Goal: Task Accomplishment & Management: Manage account settings

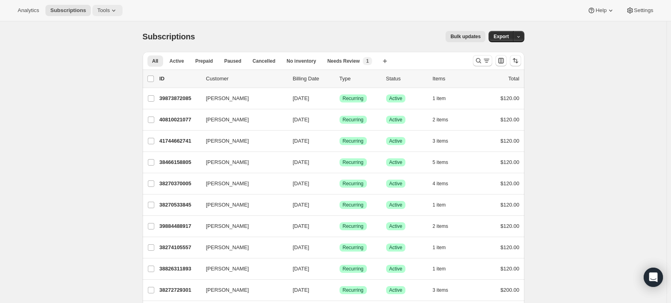
click at [112, 14] on icon at bounding box center [114, 10] width 8 height 8
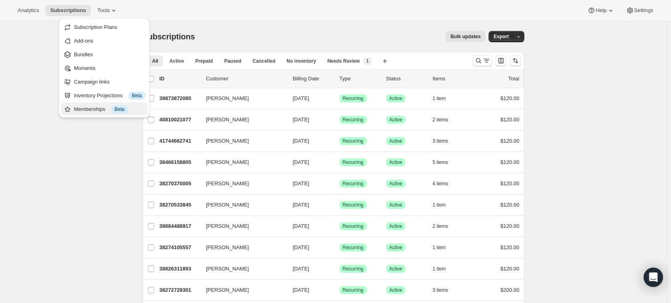
click at [84, 86] on div "Memberships Info Beta" at bounding box center [109, 109] width 71 height 8
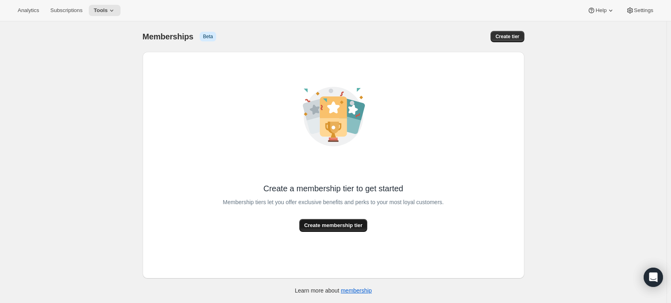
click at [345, 86] on span "Create membership tier" at bounding box center [333, 225] width 58 height 8
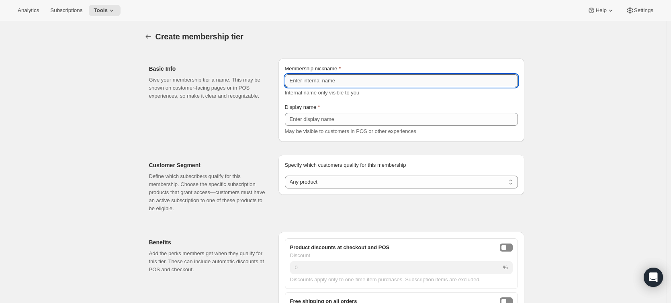
click at [339, 78] on input "Membership nickname" at bounding box center [401, 80] width 233 height 13
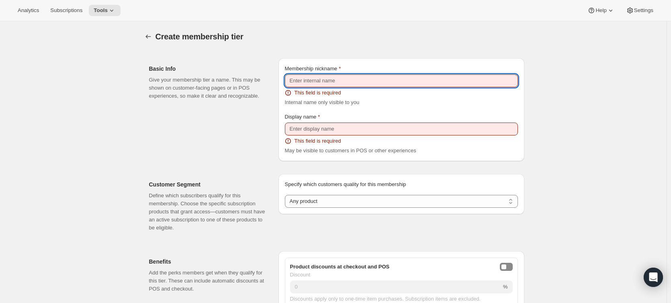
click at [334, 80] on input "Membership nickname" at bounding box center [401, 80] width 233 height 13
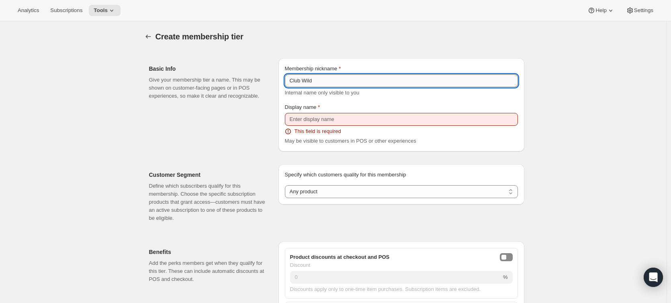
type input "Club Wild"
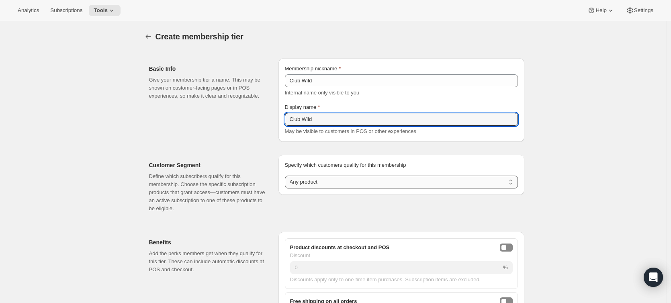
type input "Club Wild"
click at [333, 86] on select "Any product Subscribe to specific product(s) Subscribe to specific variant(s)" at bounding box center [401, 182] width 233 height 13
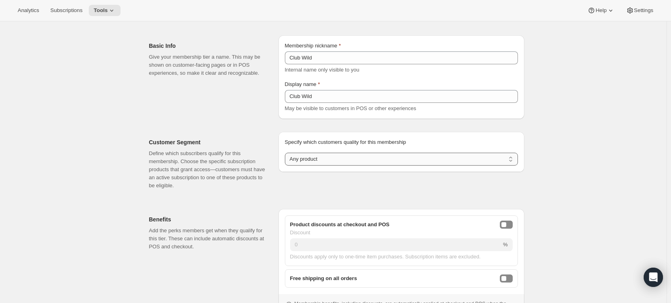
scroll to position [6, 0]
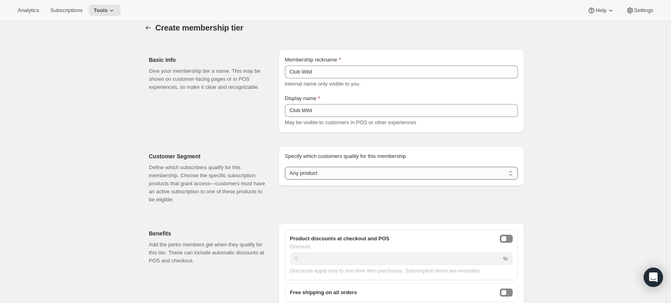
click at [345, 86] on div "Customer Segment Define which subscribers qualify for this membership. Choose t…" at bounding box center [334, 174] width 382 height 71
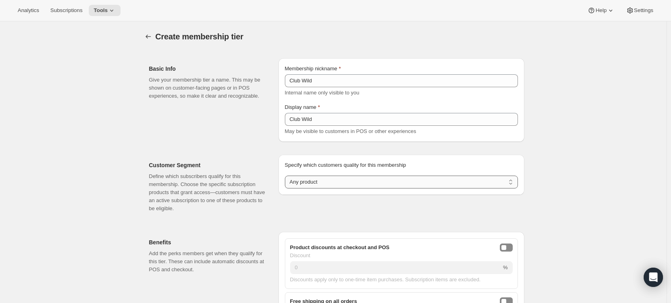
scroll to position [6, 0]
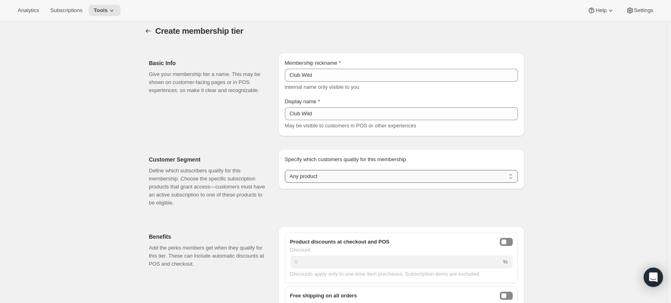
click at [354, 86] on select "Any product Subscribe to specific product(s) Subscribe to specific variant(s)" at bounding box center [401, 176] width 233 height 13
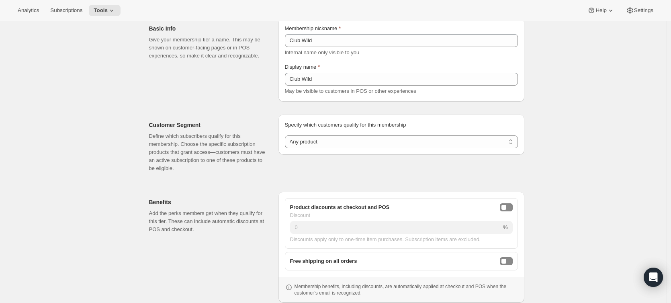
click at [375, 86] on div "Specify which customers quality for this membership Specify which customers qua…" at bounding box center [401, 135] width 246 height 40
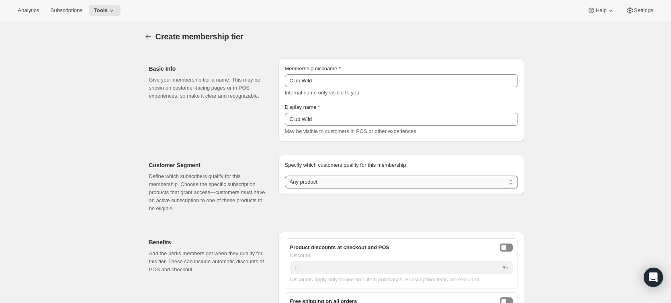
click at [376, 86] on select "Any product Subscribe to specific product(s) Subscribe to specific variant(s)" at bounding box center [401, 182] width 233 height 13
click at [287, 86] on select "Any product Subscribe to specific product(s) Subscribe to specific variant(s)" at bounding box center [401, 182] width 233 height 13
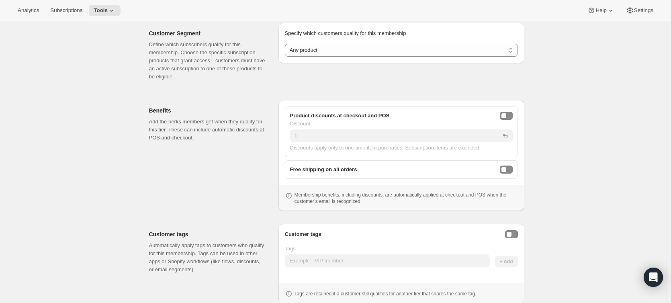
scroll to position [157, 0]
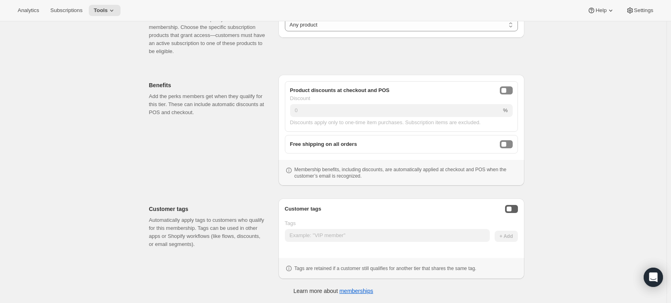
click at [386, 86] on button "Enable customer tags" at bounding box center [511, 209] width 13 height 8
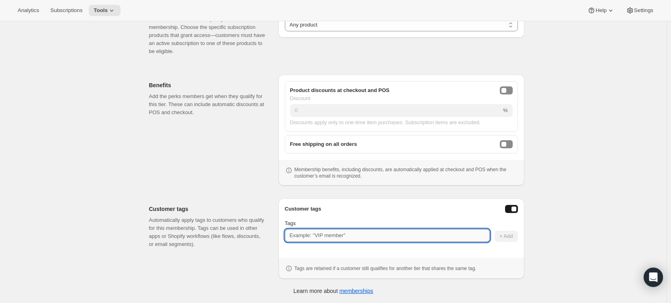
click at [341, 86] on input "Tags" at bounding box center [387, 235] width 205 height 13
type input "Awtomic Subscriber"
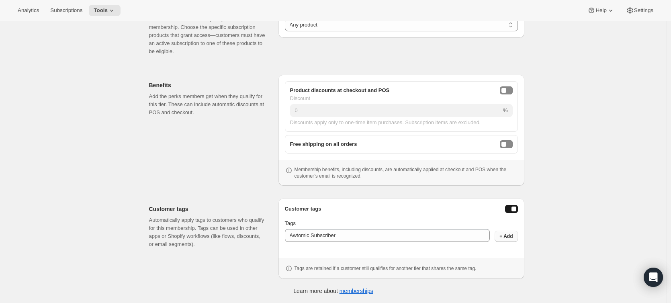
click at [386, 86] on span "+ Add" at bounding box center [506, 236] width 13 height 6
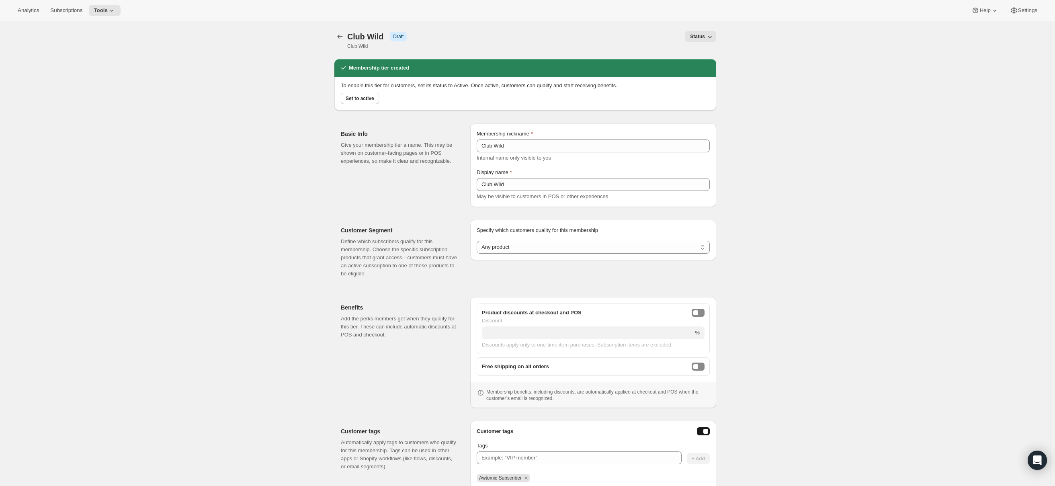
drag, startPoint x: 661, startPoint y: 2, endPoint x: 789, endPoint y: 248, distance: 277.2
click at [386, 86] on div "[object Object]. This page is ready Club Wild Info Draft Club Wild Status More …" at bounding box center [525, 289] width 1050 height 536
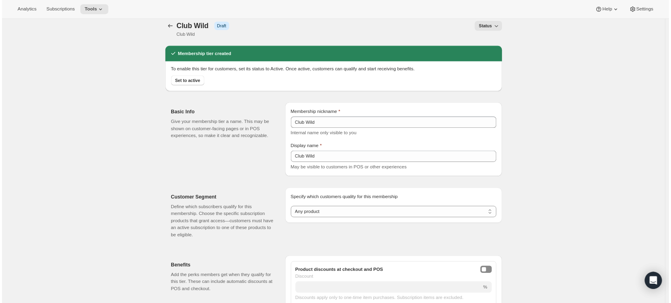
scroll to position [8, 0]
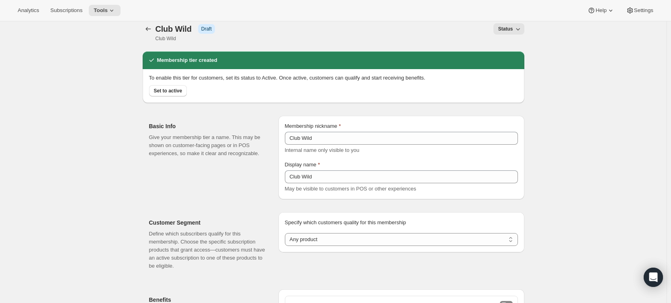
drag, startPoint x: 2, startPoint y: 42, endPoint x: 374, endPoint y: 11, distance: 372.6
click at [374, 11] on div "Analytics Subscriptions Tools Help Settings" at bounding box center [335, 10] width 671 height 21
